Goal: Information Seeking & Learning: Learn about a topic

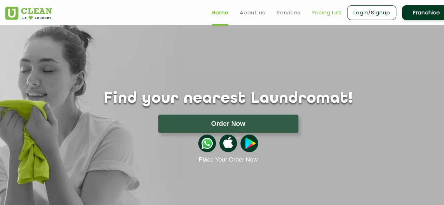
click at [317, 11] on link "Pricing List" at bounding box center [326, 12] width 30 height 8
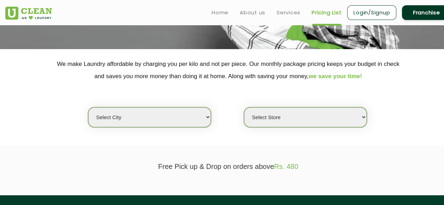
scroll to position [112, 0]
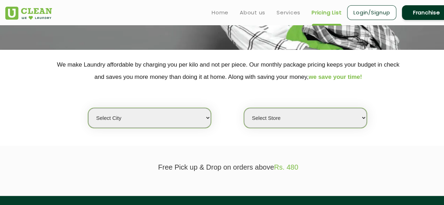
click at [202, 122] on select "Select city [GEOGRAPHIC_DATA] [GEOGRAPHIC_DATA] [GEOGRAPHIC_DATA] [GEOGRAPHIC_D…" at bounding box center [149, 118] width 123 height 20
click at [169, 120] on select "Select city [GEOGRAPHIC_DATA] [GEOGRAPHIC_DATA] [GEOGRAPHIC_DATA] [GEOGRAPHIC_D…" at bounding box center [149, 118] width 123 height 20
select select "4"
click at [88, 108] on select "Select city [GEOGRAPHIC_DATA] [GEOGRAPHIC_DATA] [GEOGRAPHIC_DATA] [GEOGRAPHIC_D…" at bounding box center [149, 118] width 123 height 20
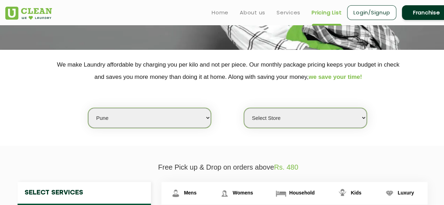
click at [286, 121] on select "Select Store [GEOGRAPHIC_DATA] [GEOGRAPHIC_DATA] [GEOGRAPHIC_DATA] [GEOGRAPHIC_…" at bounding box center [305, 118] width 123 height 20
click at [244, 108] on select "Select Store [GEOGRAPHIC_DATA] [GEOGRAPHIC_DATA] [GEOGRAPHIC_DATA] [GEOGRAPHIC_…" at bounding box center [305, 118] width 123 height 20
select select "388"
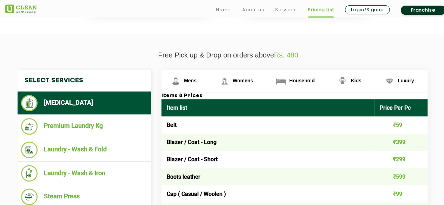
scroll to position [238, 0]
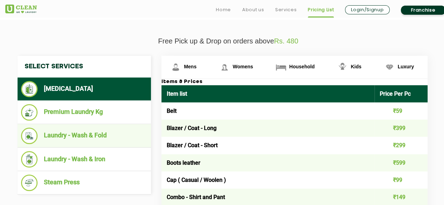
click at [102, 136] on li "Laundry - Wash & Fold" at bounding box center [84, 136] width 126 height 16
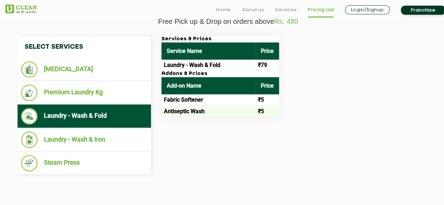
scroll to position [267, 0]
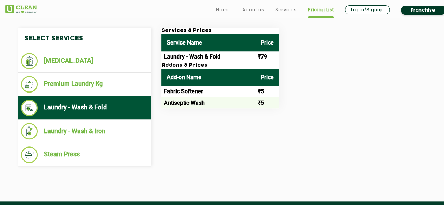
click at [102, 136] on li "Laundry - Wash & Iron" at bounding box center [84, 131] width 126 height 16
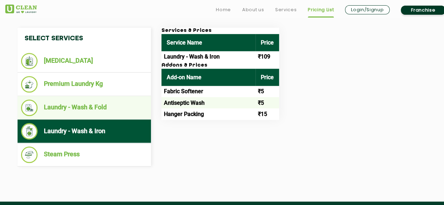
click at [100, 106] on li "Laundry - Wash & Fold" at bounding box center [84, 108] width 126 height 16
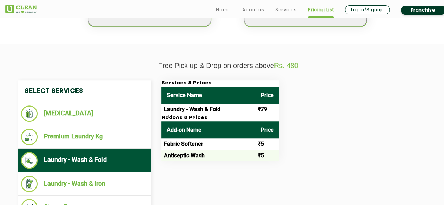
scroll to position [224, 0]
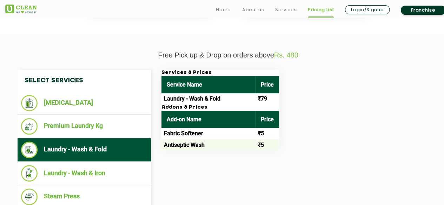
click at [100, 106] on li "[MEDICAL_DATA]" at bounding box center [84, 103] width 126 height 16
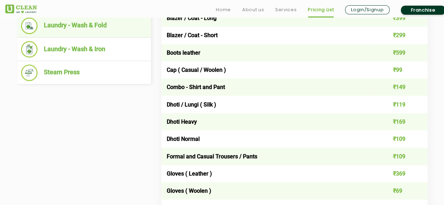
scroll to position [351, 0]
